Goal: Task Accomplishment & Management: Use online tool/utility

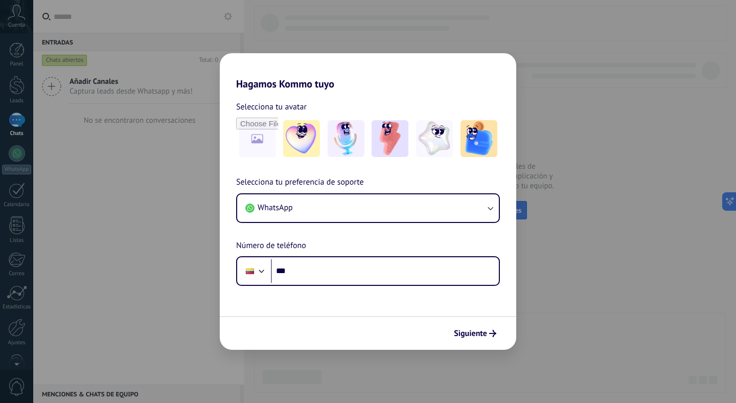
click at [135, 89] on div "Hagamos Kommo tuyo Selecciona tu avatar Selecciona tu preferencia de soporte Wh…" at bounding box center [368, 201] width 736 height 403
click at [143, 215] on div "Hagamos Kommo tuyo Selecciona tu avatar Selecciona tu preferencia de soporte Wh…" at bounding box center [368, 201] width 736 height 403
click at [465, 330] on span "Siguiente" at bounding box center [470, 333] width 33 height 7
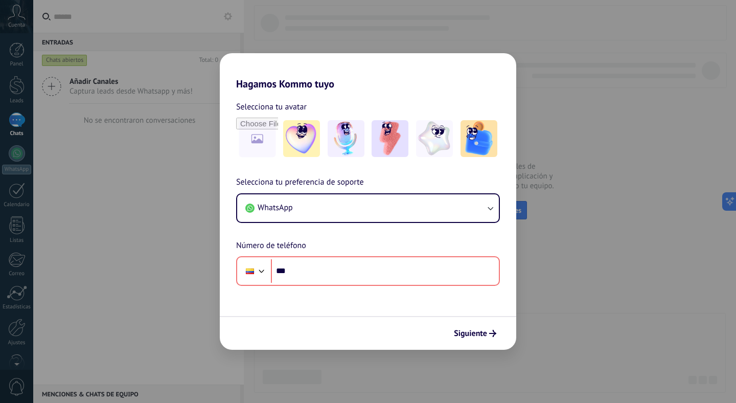
click at [629, 140] on div "Hagamos Kommo tuyo Selecciona tu avatar Selecciona tu preferencia de soporte Wh…" at bounding box center [368, 201] width 736 height 403
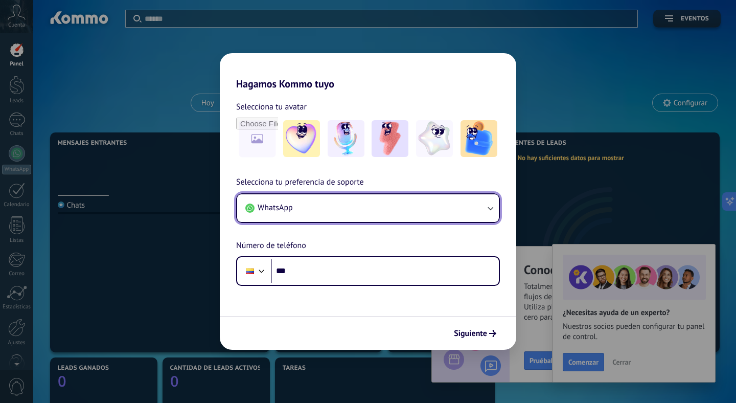
click at [475, 206] on button "WhatsApp" at bounding box center [368, 208] width 262 height 28
